Goal: Information Seeking & Learning: Learn about a topic

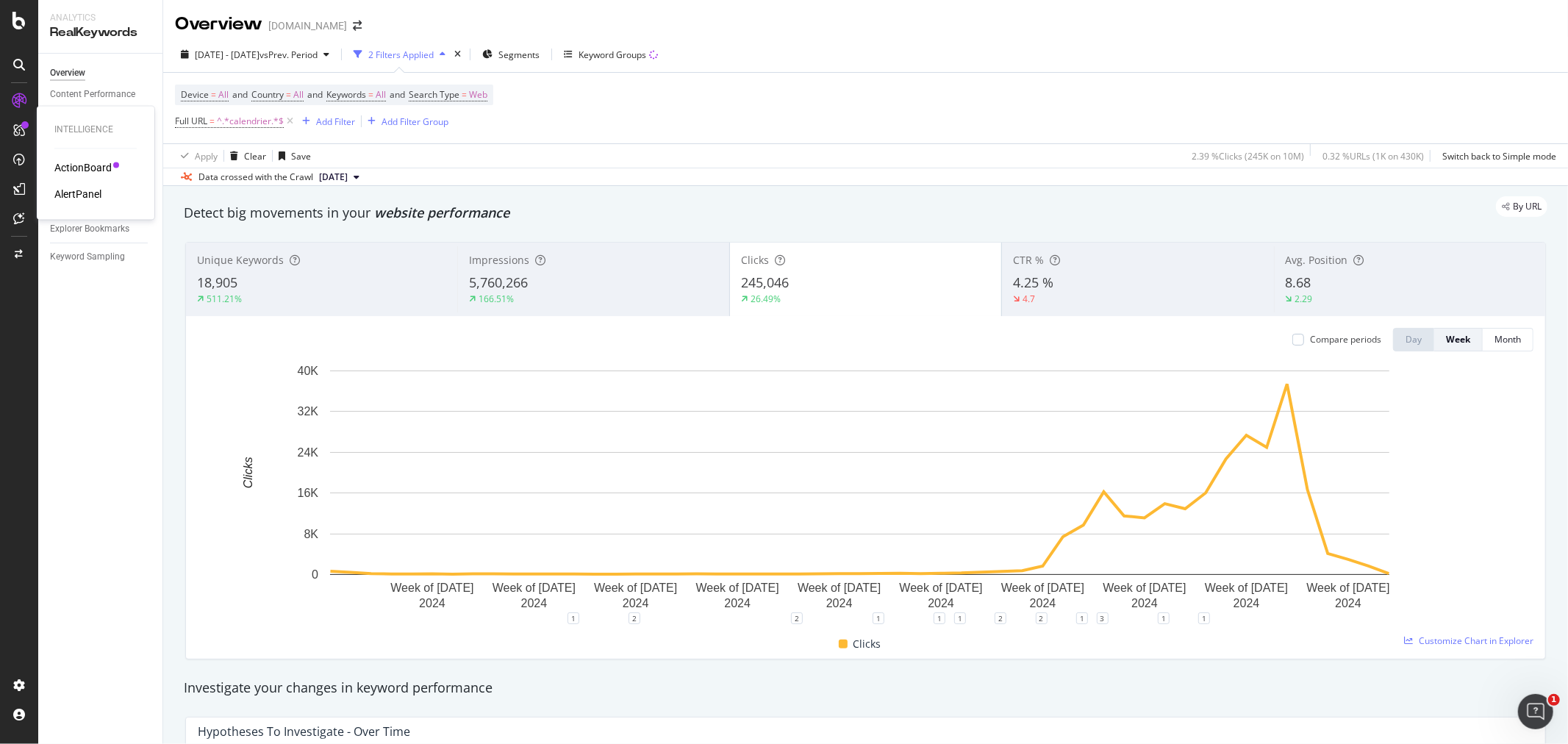
scroll to position [1225, 0]
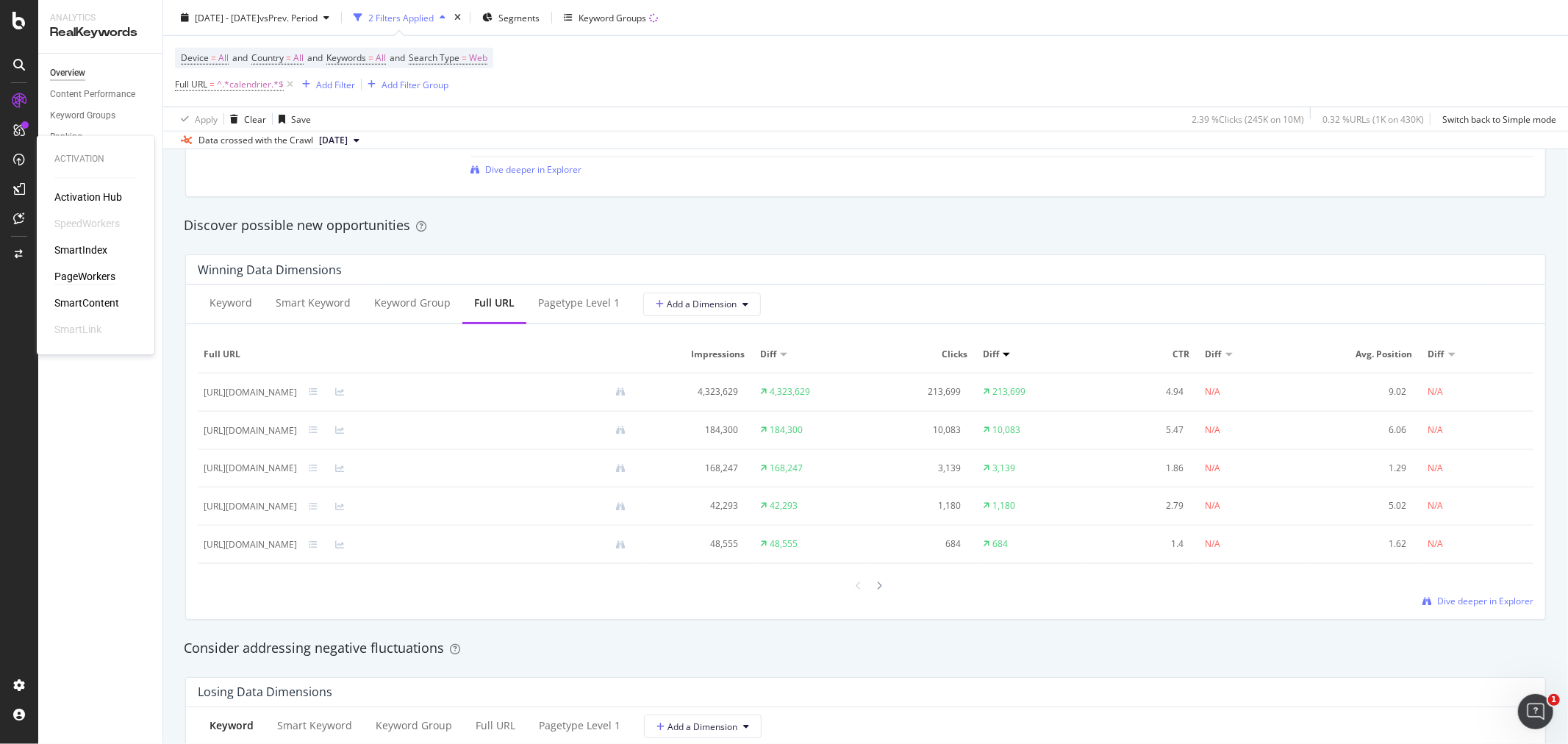
click at [84, 277] on div "PageWorkers" at bounding box center [85, 277] width 61 height 15
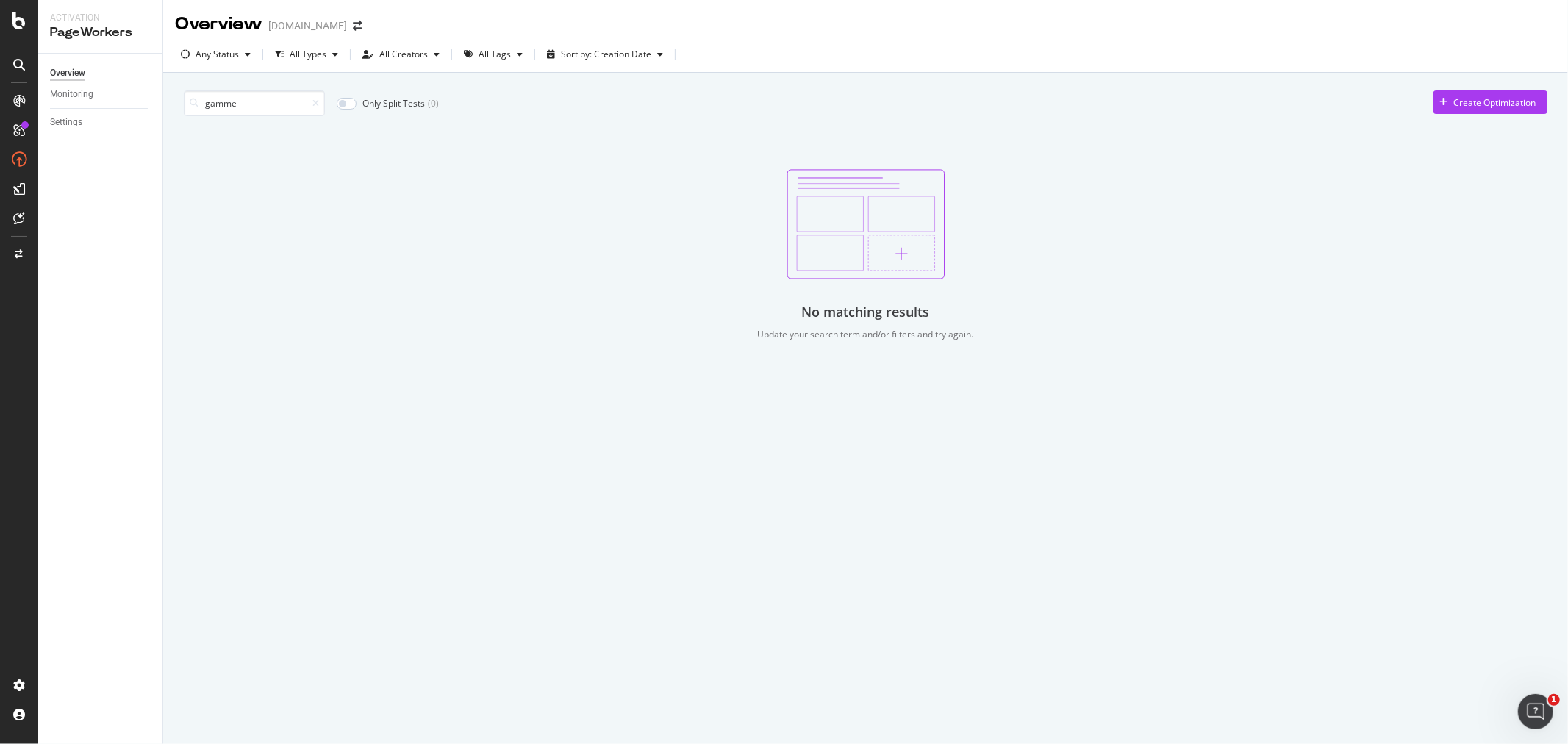
drag, startPoint x: 252, startPoint y: 108, endPoint x: 201, endPoint y: 108, distance: 51.0
click at [201, 108] on div "gamme" at bounding box center [254, 103] width 141 height 26
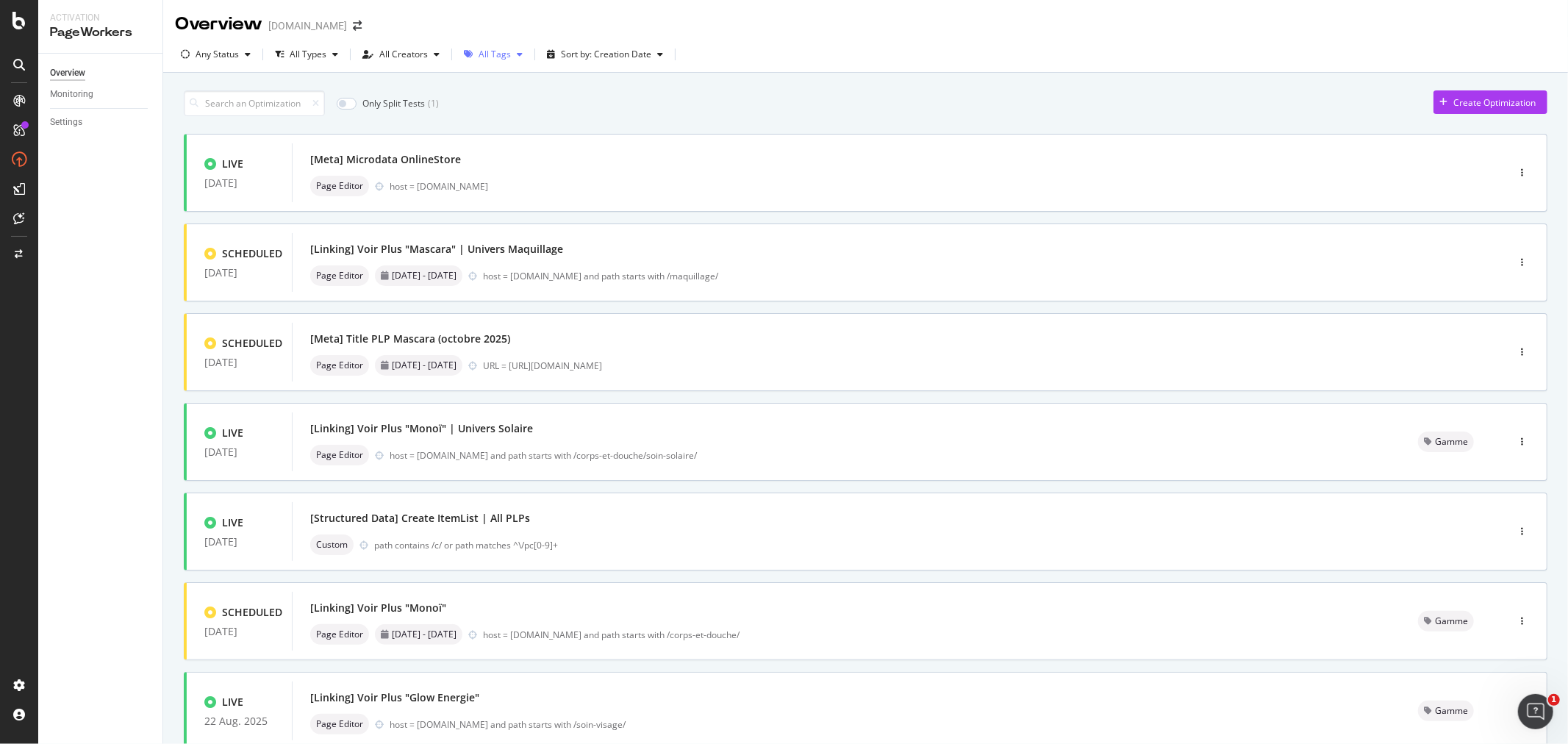
click at [503, 56] on div "All Tags" at bounding box center [494, 54] width 32 height 9
click at [505, 150] on div "Gamme" at bounding box center [502, 150] width 33 height 13
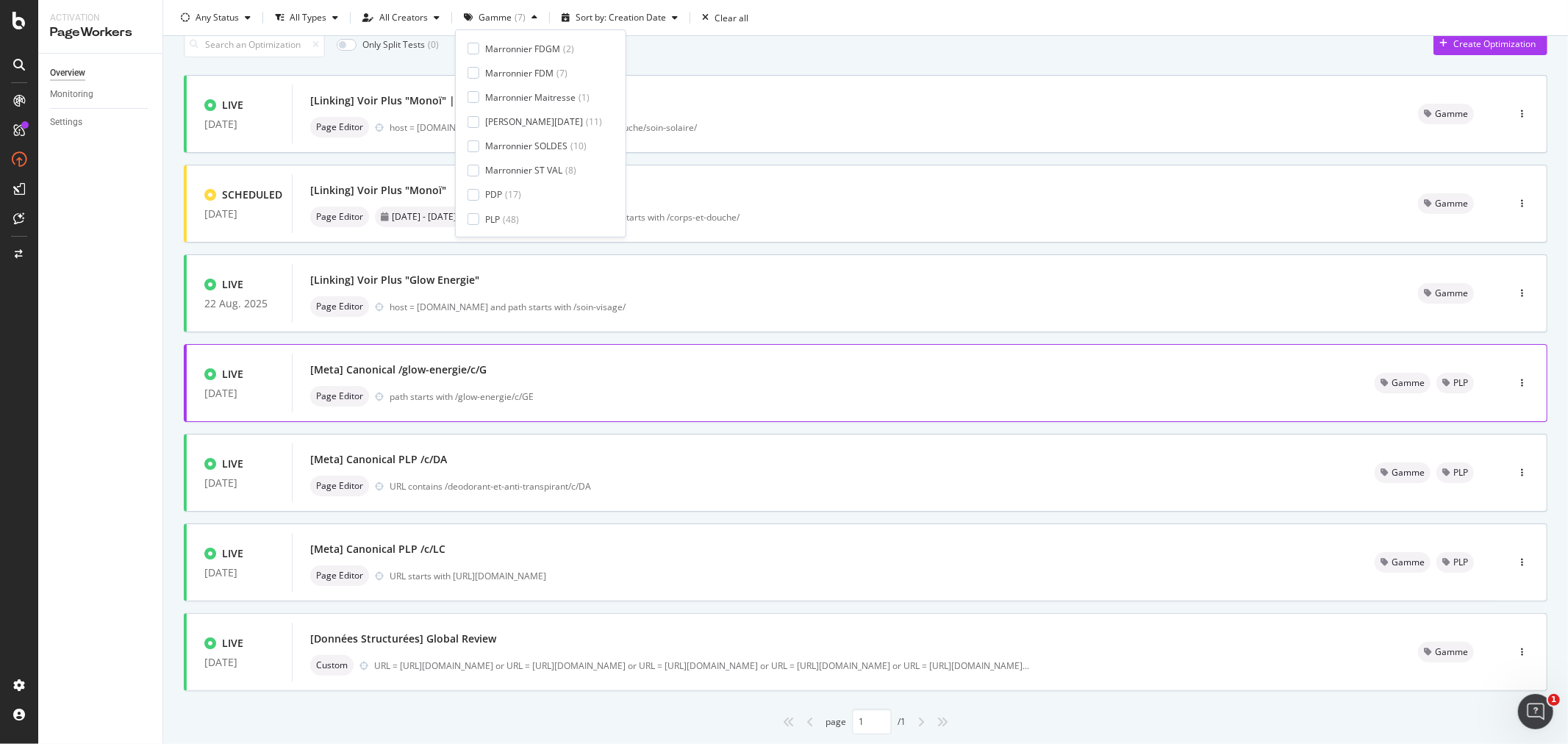
scroll to position [100, 0]
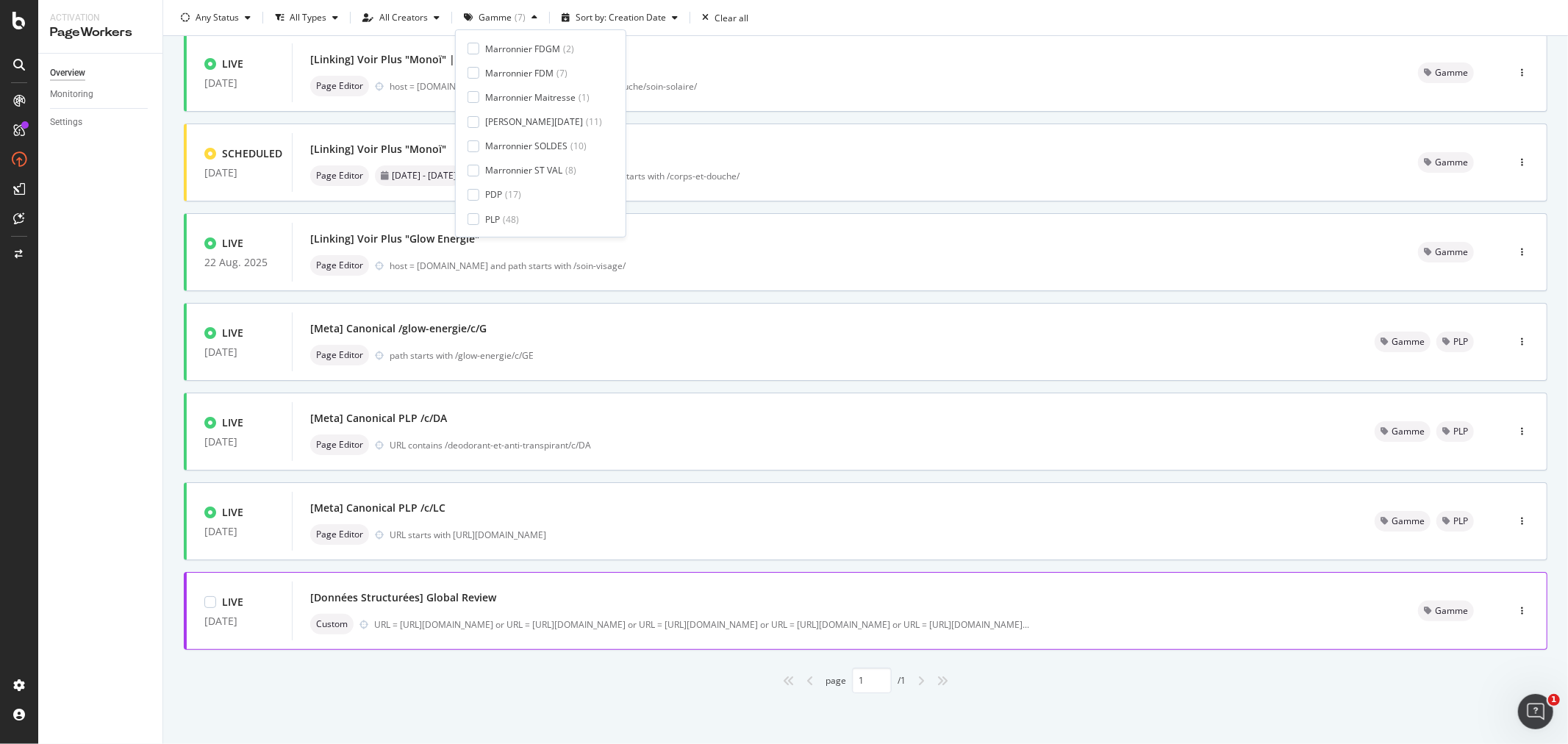
click at [1149, 611] on div "[Données Structurées] Global Review Custom URL = [URL][DOMAIN_NAME] or URL = [U…" at bounding box center [846, 610] width 1073 height 47
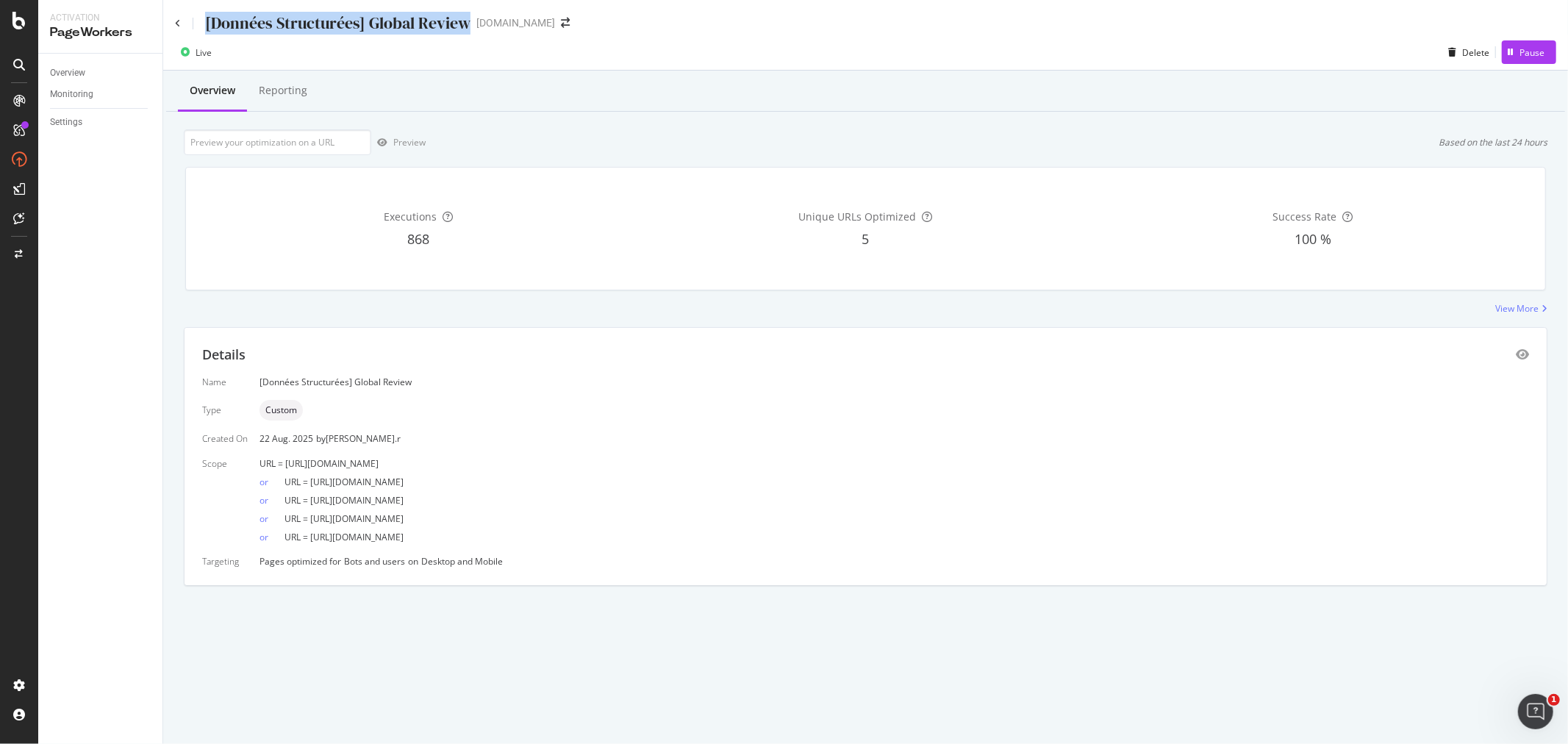
drag, startPoint x: 206, startPoint y: 20, endPoint x: 463, endPoint y: 24, distance: 257.0
click at [463, 24] on div "[Données Structurées] Global Review" at bounding box center [338, 23] width 265 height 23
copy div "[Données Structurées] Global Review"
click at [180, 18] on div "[Données Structurées] Global Review" at bounding box center [322, 23] width 296 height 23
click at [177, 25] on icon at bounding box center [178, 24] width 6 height 9
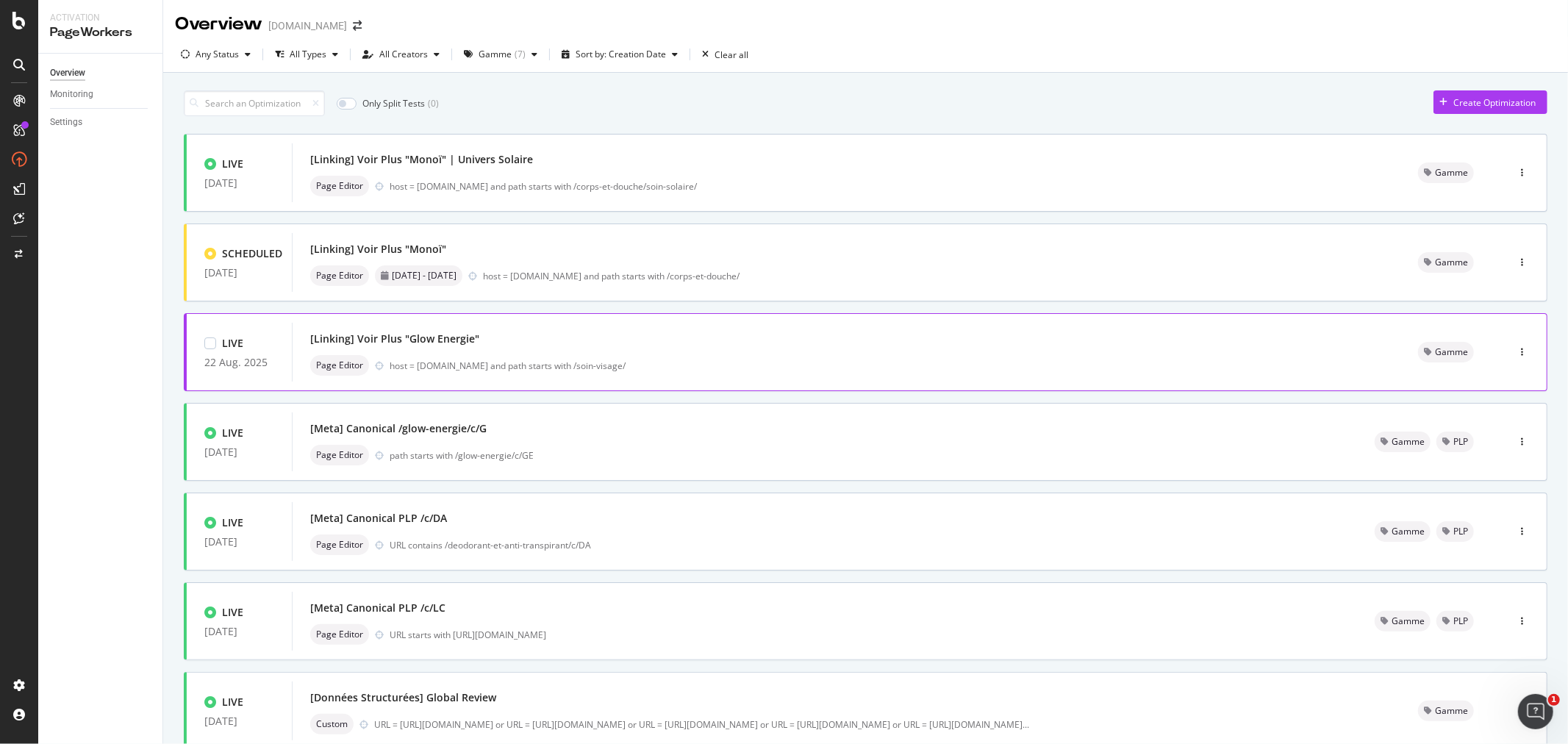
click at [662, 339] on div "[Linking] Voir Plus "Glow Energie"" at bounding box center [846, 339] width 1073 height 20
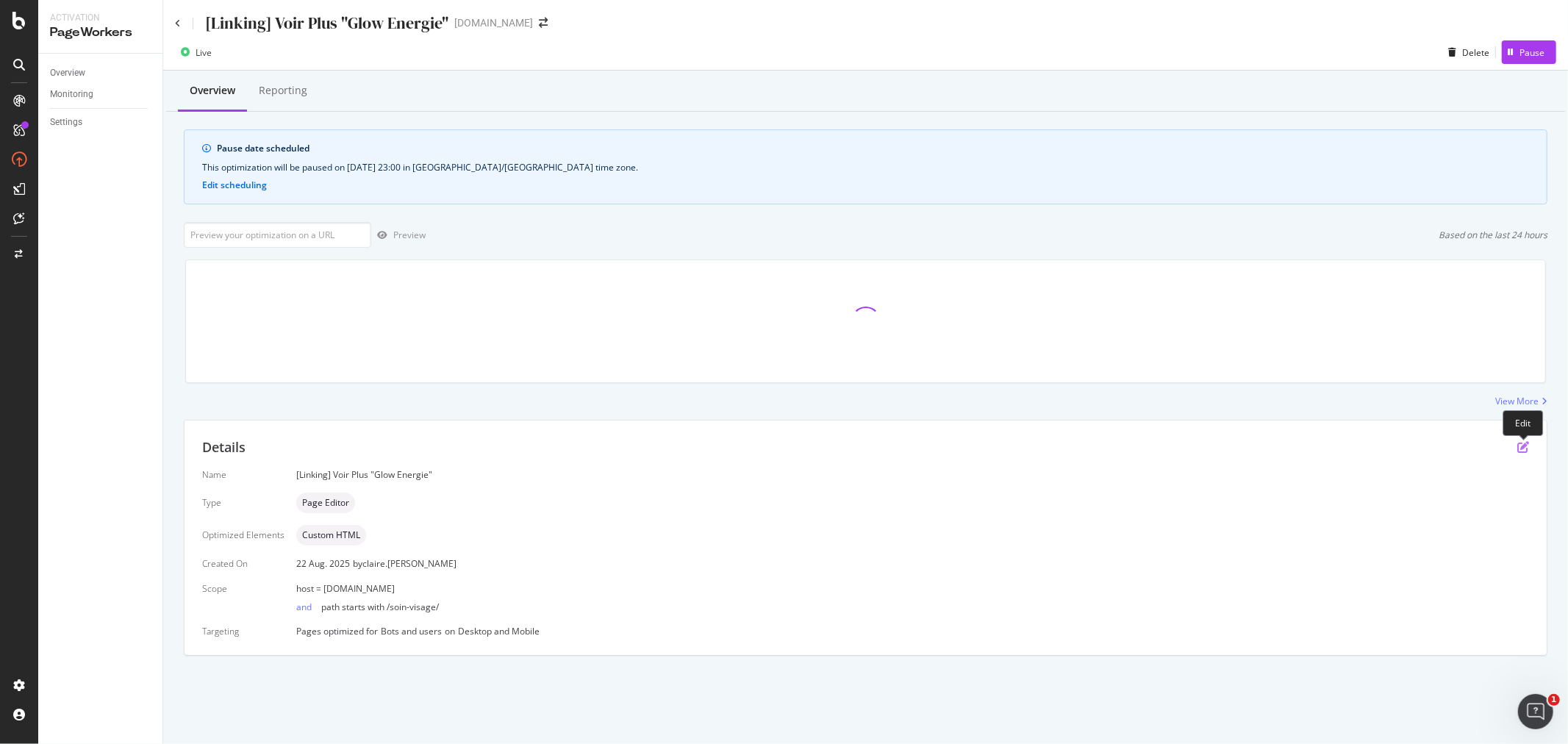
click at [1522, 446] on icon "pen-to-square" at bounding box center [1523, 447] width 12 height 12
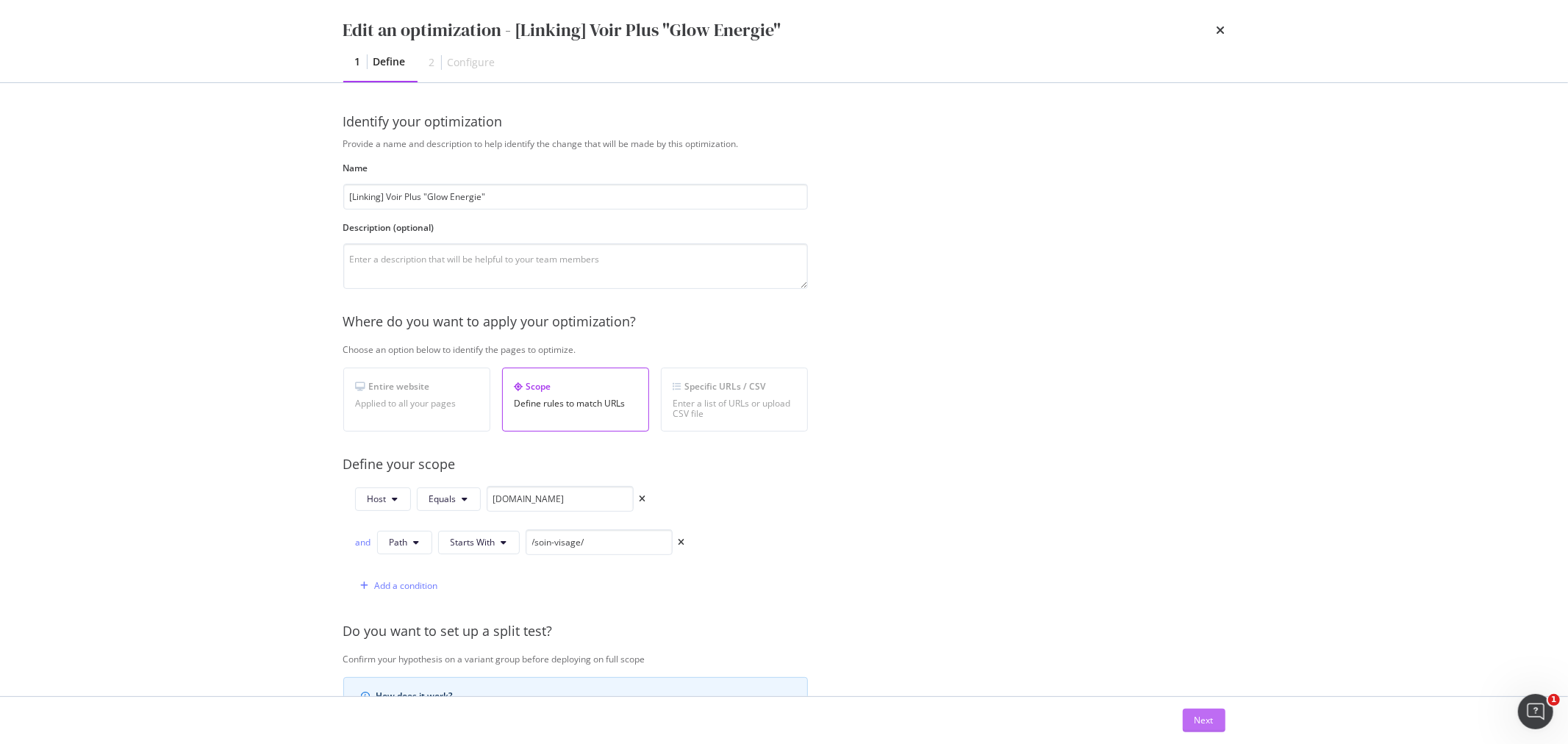
click at [1214, 722] on button "Next" at bounding box center [1204, 721] width 42 height 24
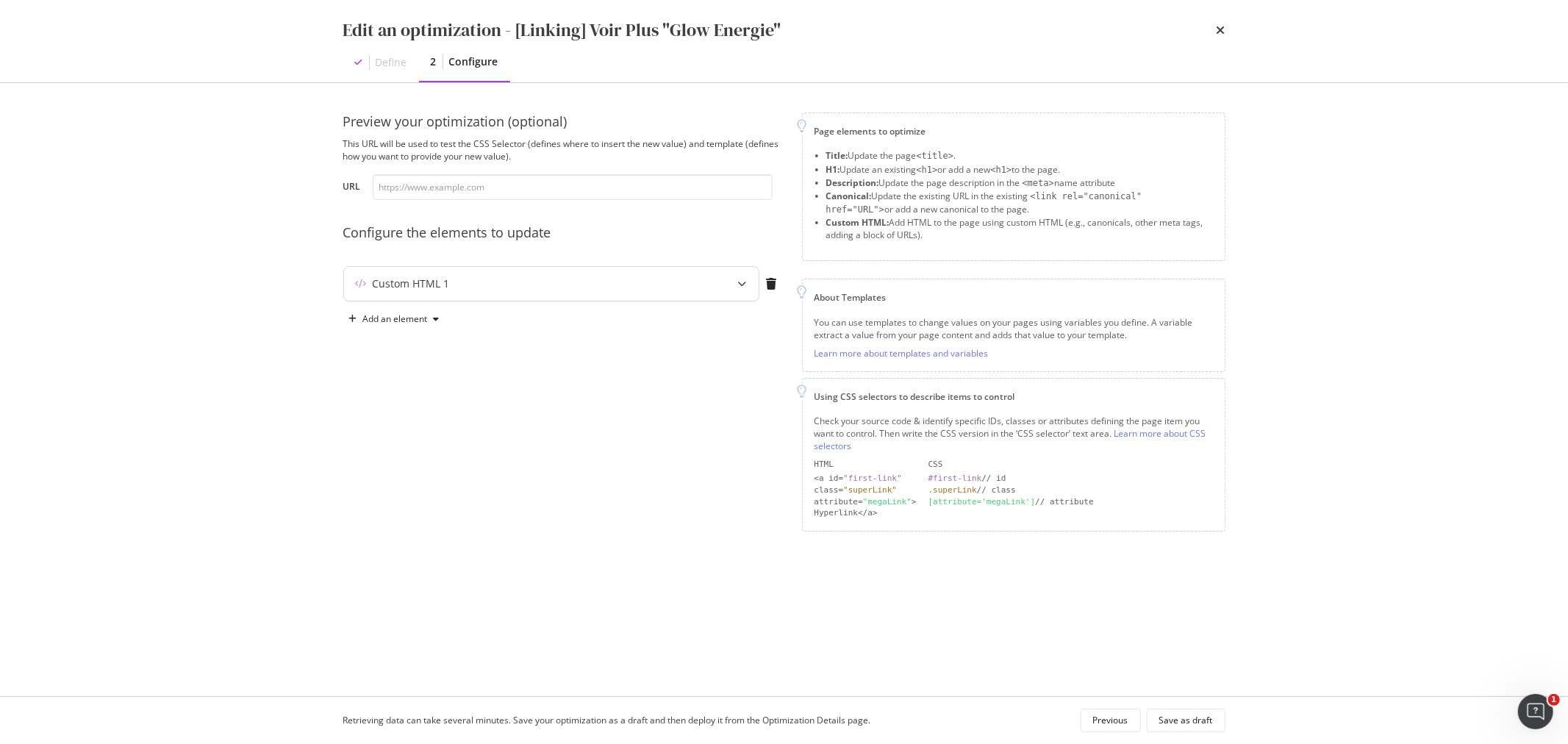
click at [742, 289] on div "modal" at bounding box center [742, 284] width 32 height 34
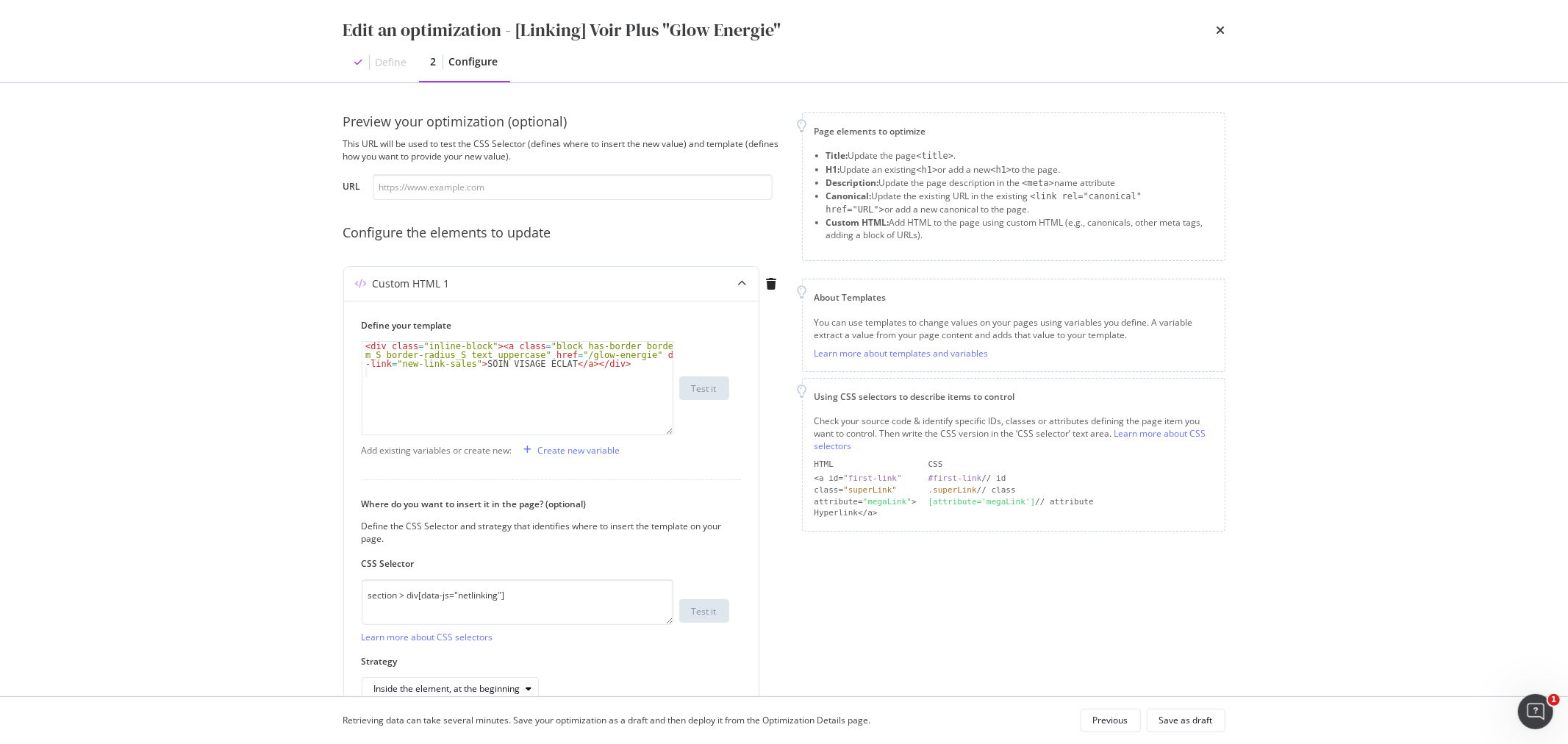
click at [1219, 28] on icon "times" at bounding box center [1221, 29] width 9 height 12
